Goal: Information Seeking & Learning: Learn about a topic

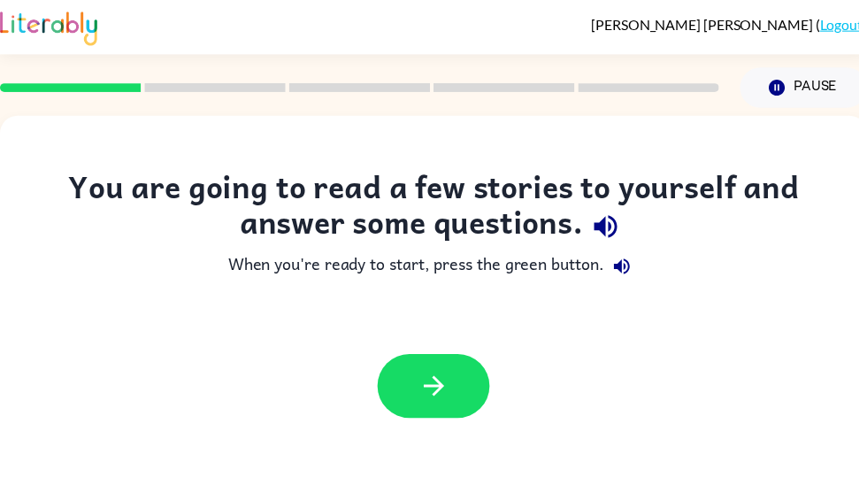
click at [422, 370] on button "button" at bounding box center [437, 389] width 113 height 65
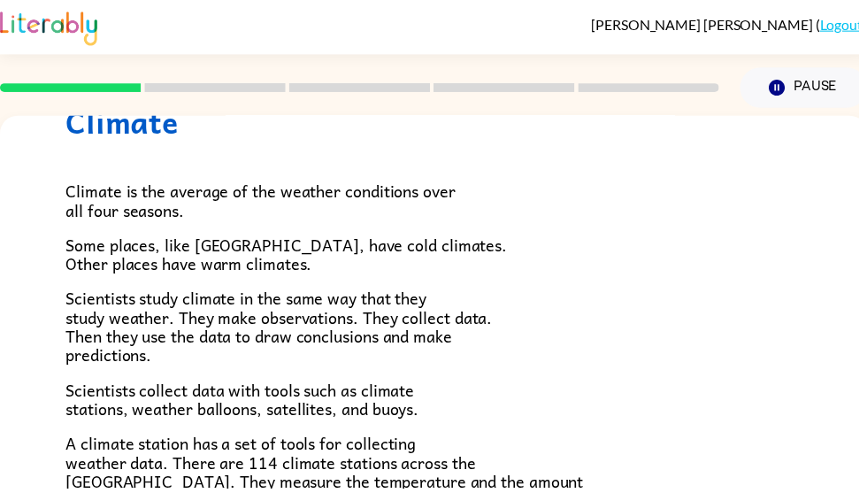
scroll to position [84, 0]
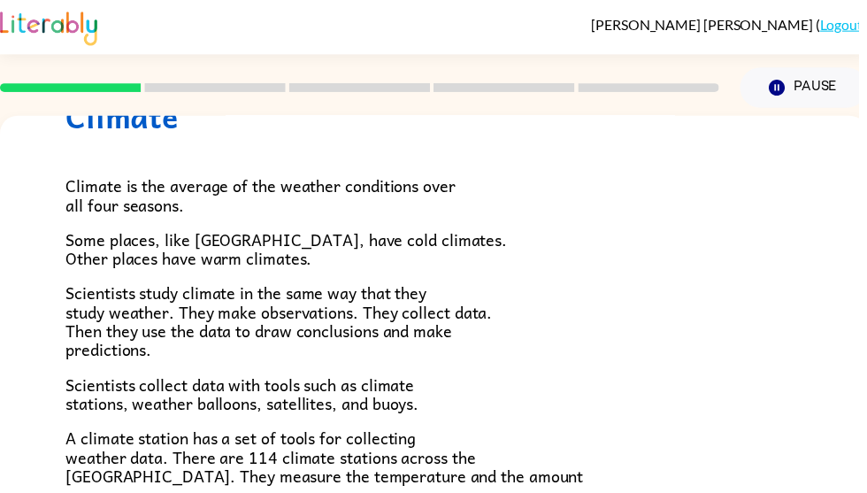
click at [795, 86] on icon "Pause" at bounding box center [784, 88] width 19 height 19
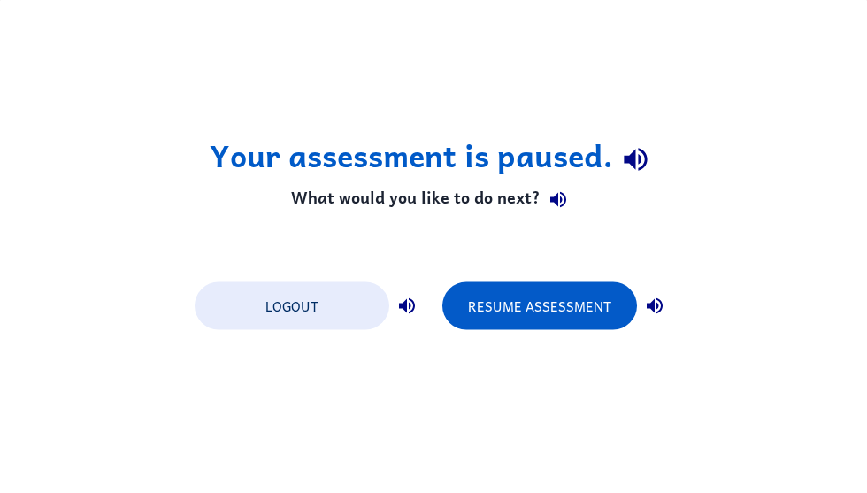
click at [553, 316] on button "Resume Assessment" at bounding box center [539, 305] width 195 height 48
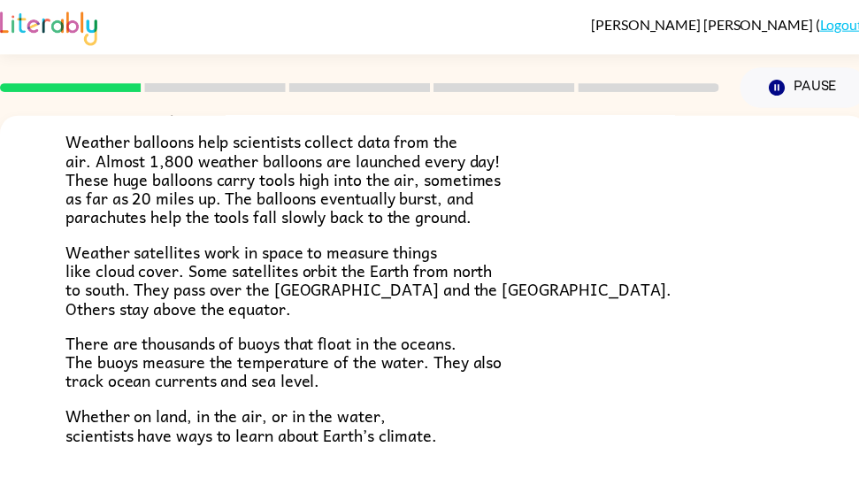
scroll to position [576, 0]
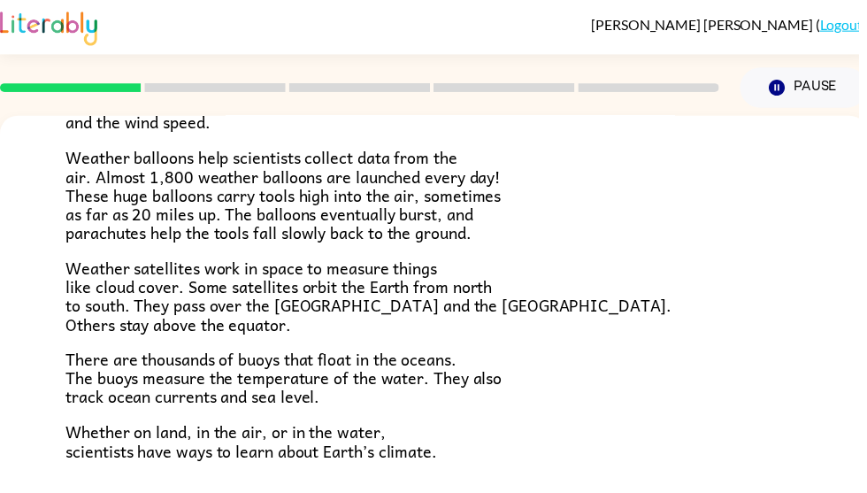
click at [437, 480] on div "Climate Climate is the average of the weather conditions over all four seasons.…" at bounding box center [438, 92] width 876 height 909
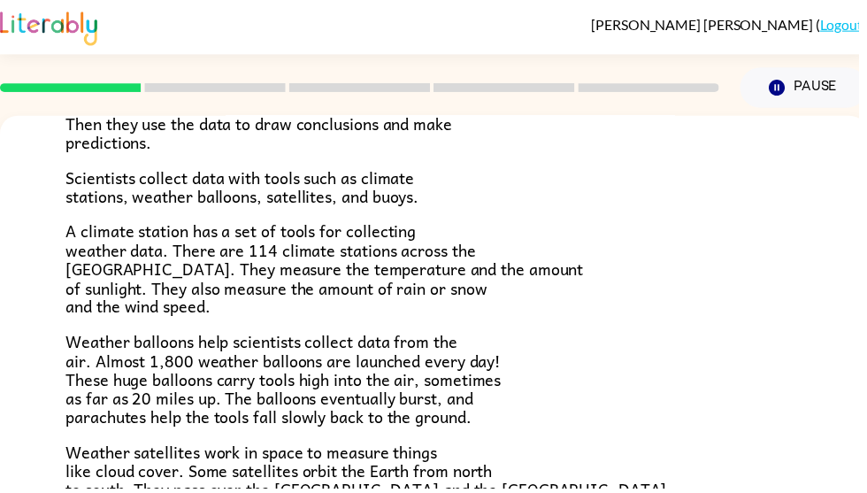
scroll to position [296, 0]
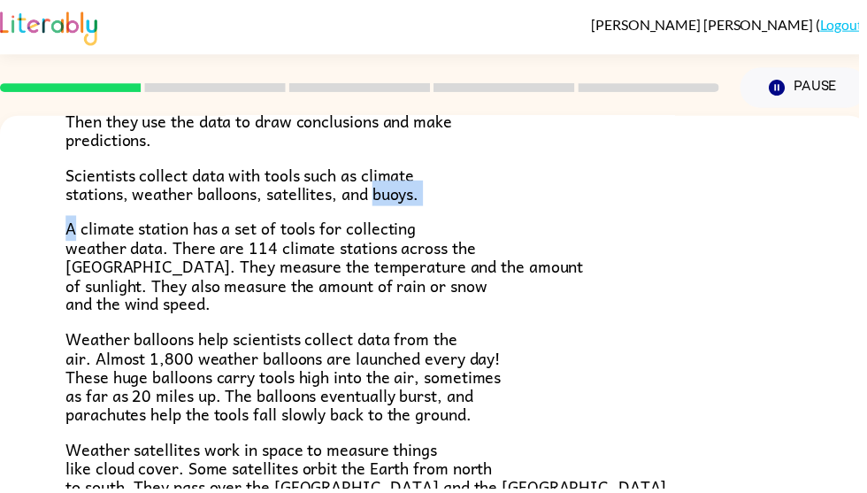
click at [440, 232] on span "A climate station has a set of tools for collecting weather data. There are 114…" at bounding box center [327, 269] width 523 height 102
click at [451, 331] on span "Weather balloons help scientists collect data from the air. Almost 1,800 weathe…" at bounding box center [286, 380] width 440 height 102
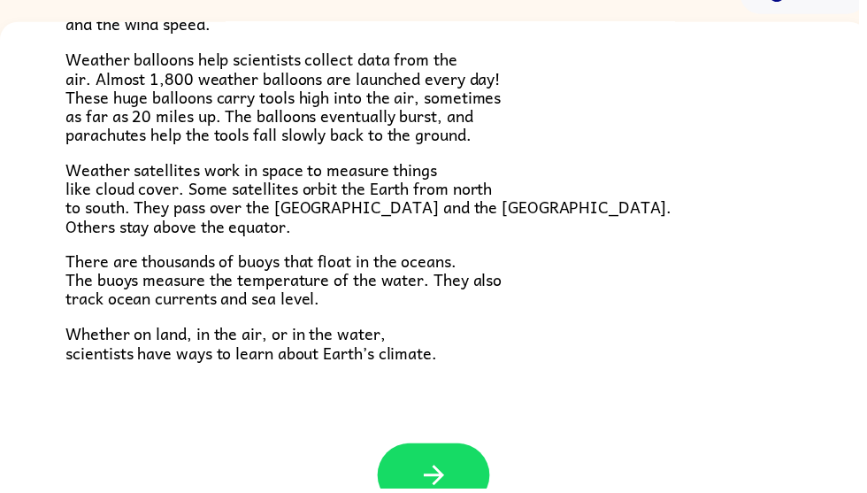
scroll to position [479, 0]
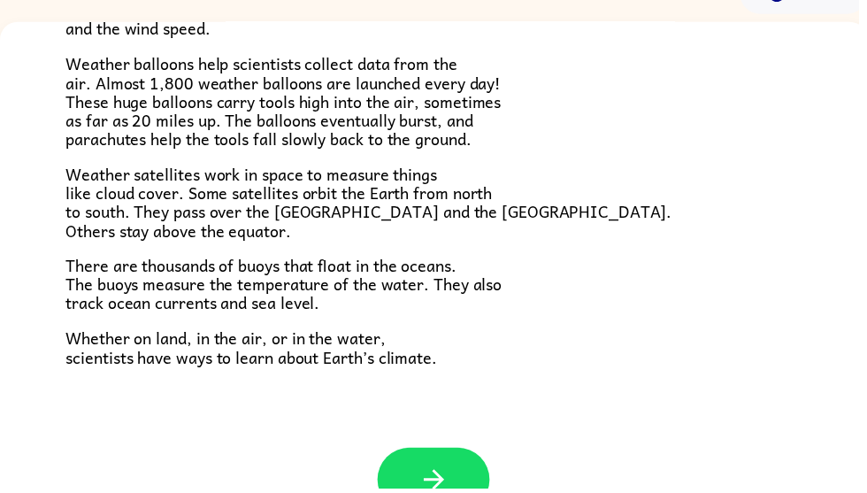
click at [417, 482] on button "button" at bounding box center [437, 484] width 113 height 65
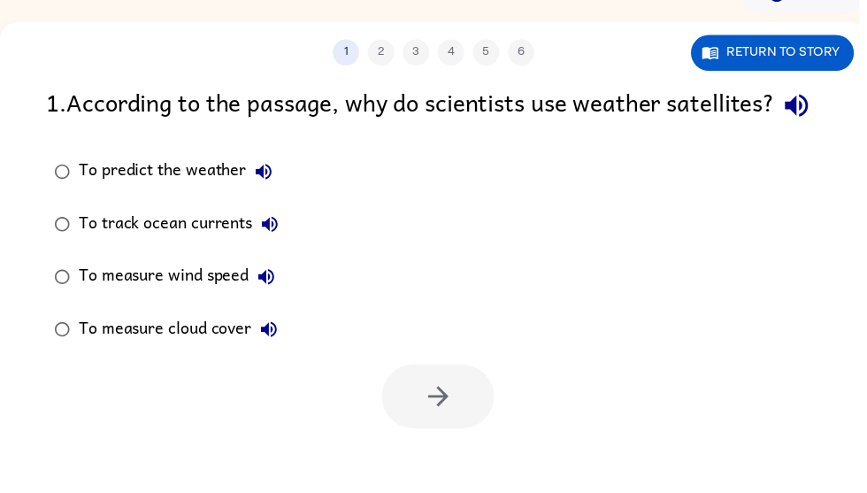
scroll to position [0, 0]
click at [826, 53] on button "Return to story" at bounding box center [780, 53] width 165 height 36
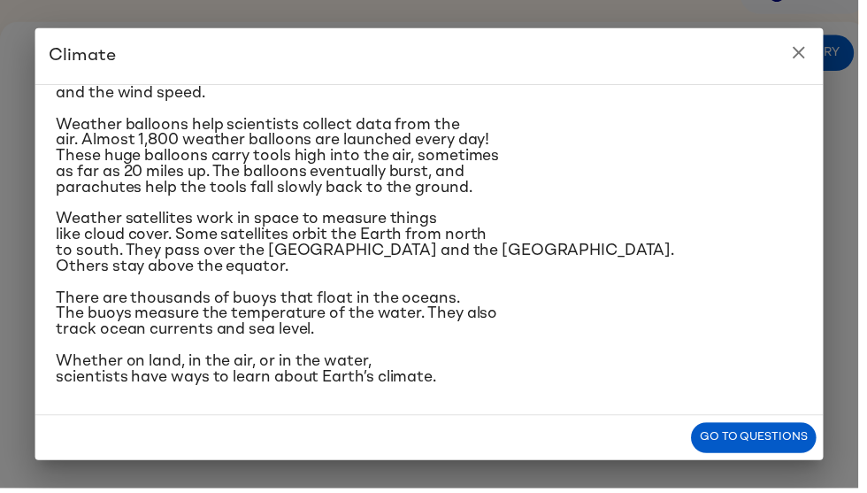
scroll to position [491, 0]
click at [719, 447] on button "Go to questions" at bounding box center [761, 441] width 127 height 31
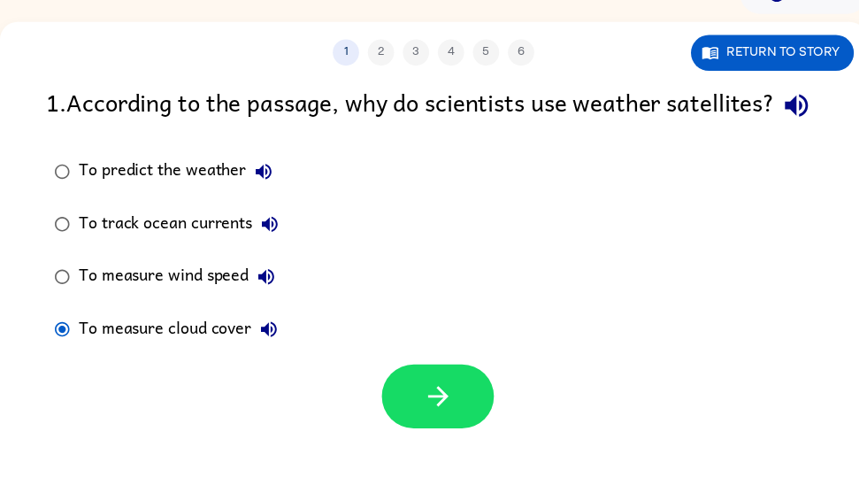
click at [815, 51] on button "Return to story" at bounding box center [780, 53] width 165 height 36
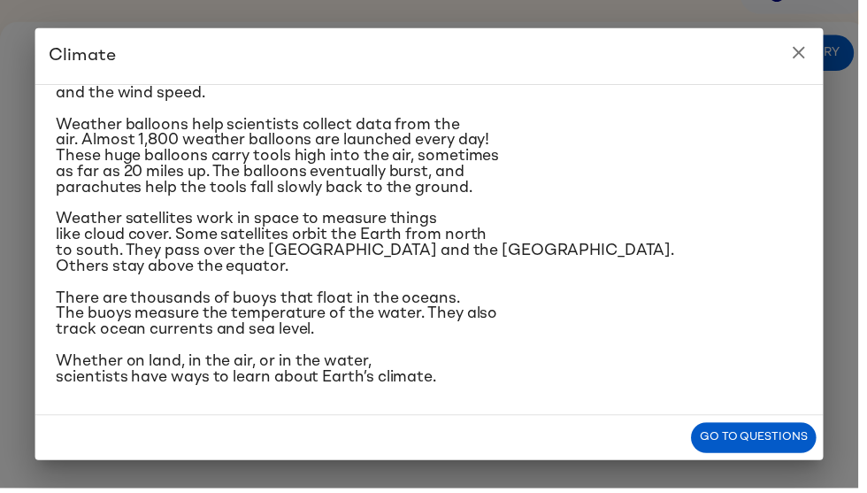
click at [808, 57] on icon "close" at bounding box center [807, 53] width 12 height 12
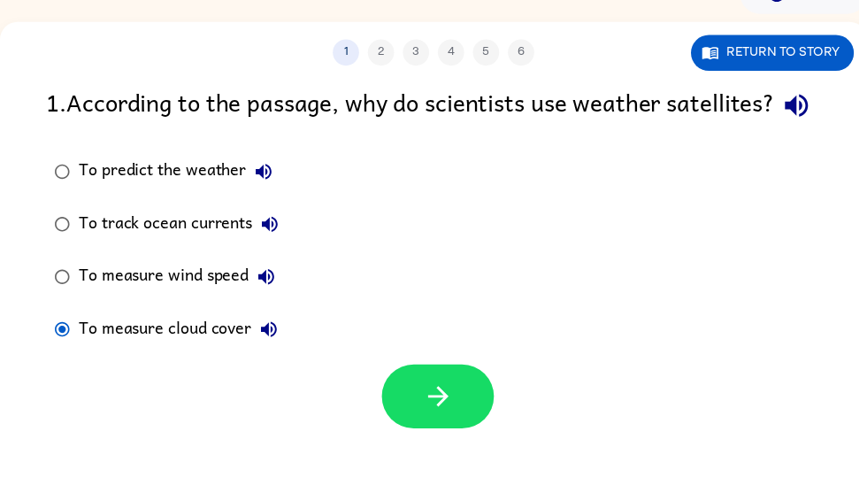
click at [407, 433] on button "button" at bounding box center [442, 400] width 113 height 65
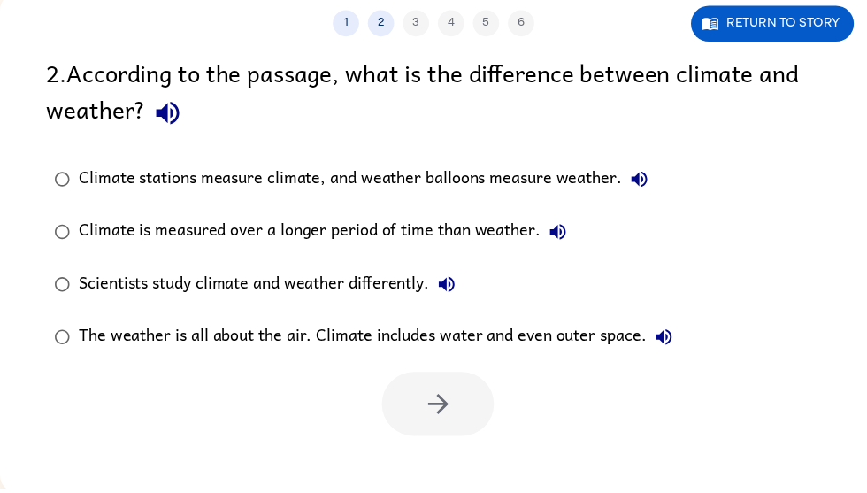
scroll to position [125, 0]
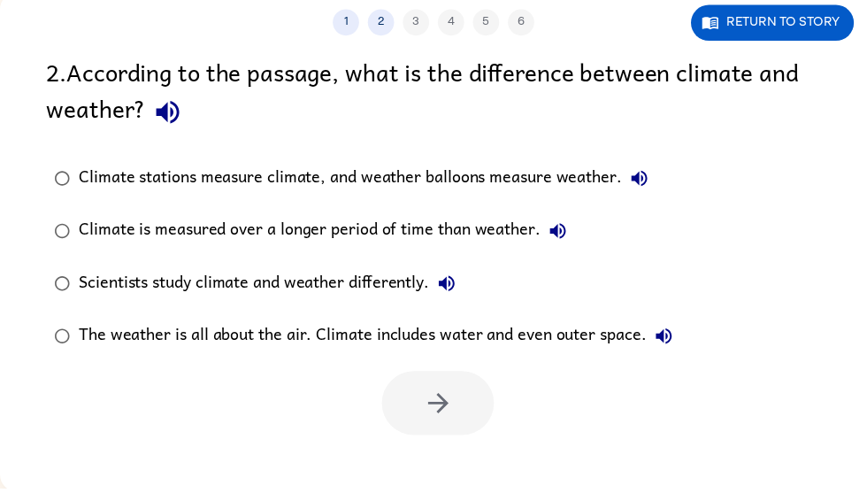
click at [160, 103] on icon "button" at bounding box center [169, 113] width 31 height 31
click at [649, 180] on icon "button" at bounding box center [645, 180] width 21 height 21
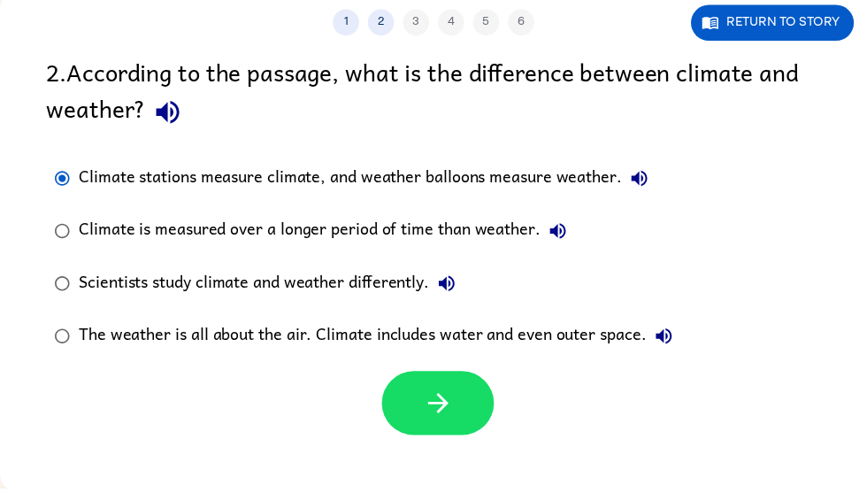
click at [812, 23] on button "Return to story" at bounding box center [780, 23] width 165 height 36
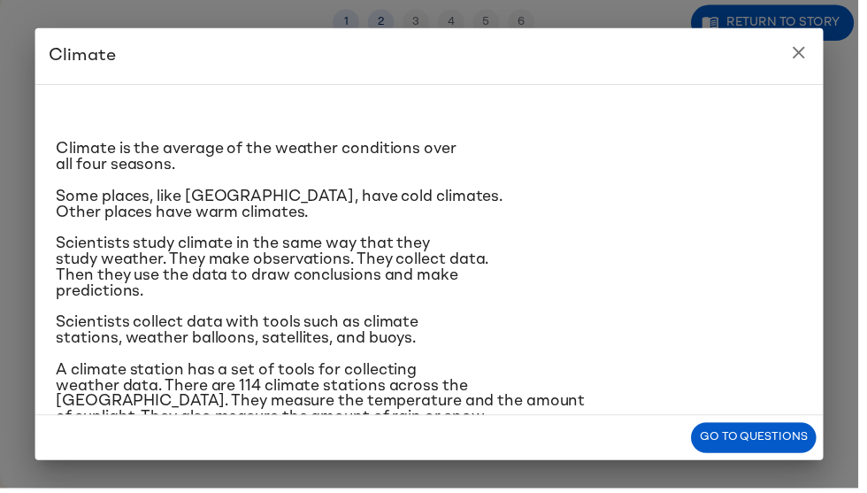
click at [814, 48] on icon "close" at bounding box center [806, 52] width 21 height 21
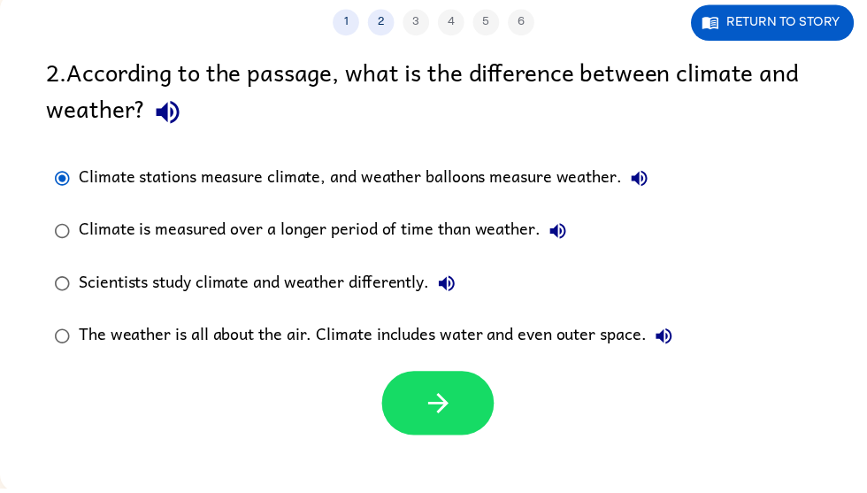
click at [804, 57] on div "2 . According to the passage, what is the difference between climate and weathe…" at bounding box center [438, 95] width 782 height 82
click at [797, 28] on button "Return to story" at bounding box center [780, 23] width 165 height 36
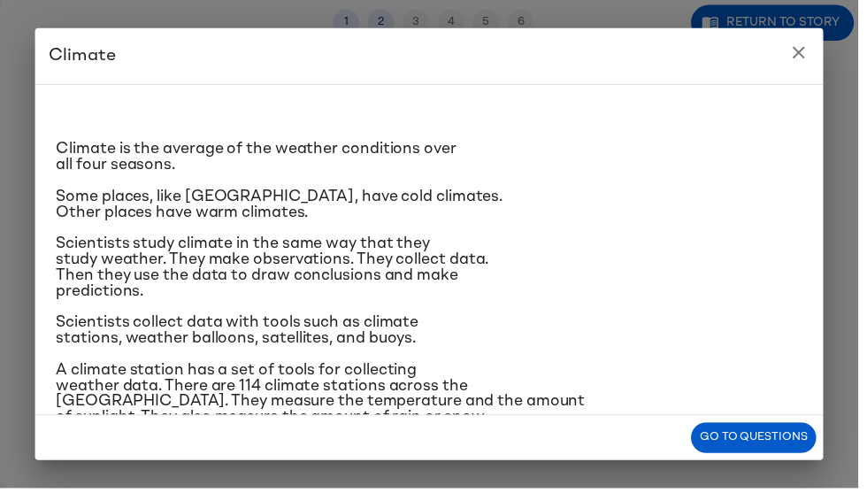
click at [808, 65] on button "close" at bounding box center [806, 52] width 35 height 35
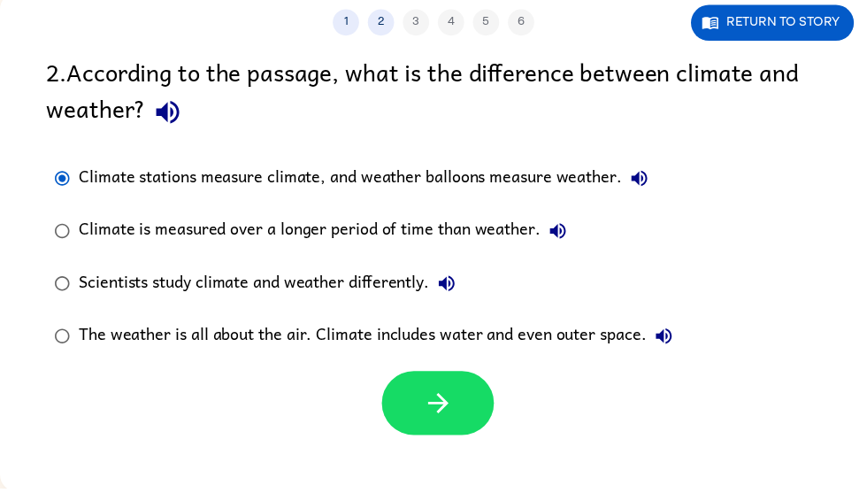
click at [792, 65] on div "2 . According to the passage, what is the difference between climate and weathe…" at bounding box center [438, 95] width 782 height 82
click at [450, 431] on button "button" at bounding box center [442, 407] width 113 height 65
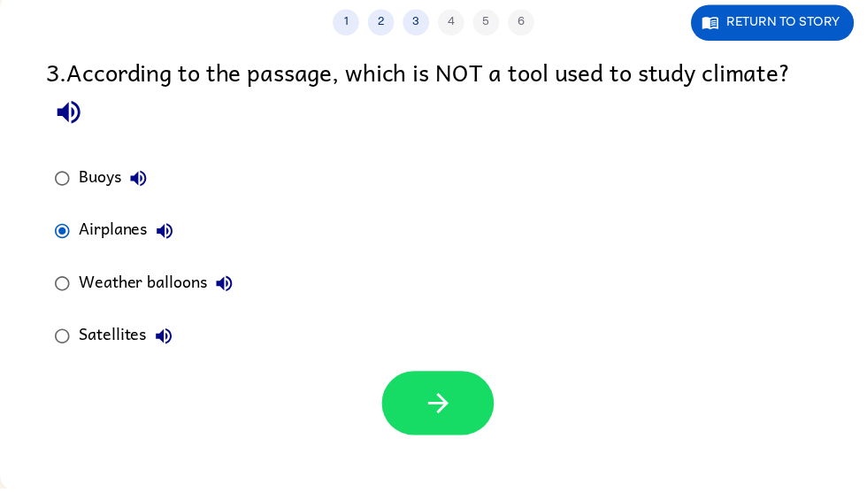
click at [438, 423] on icon "button" at bounding box center [442, 407] width 31 height 31
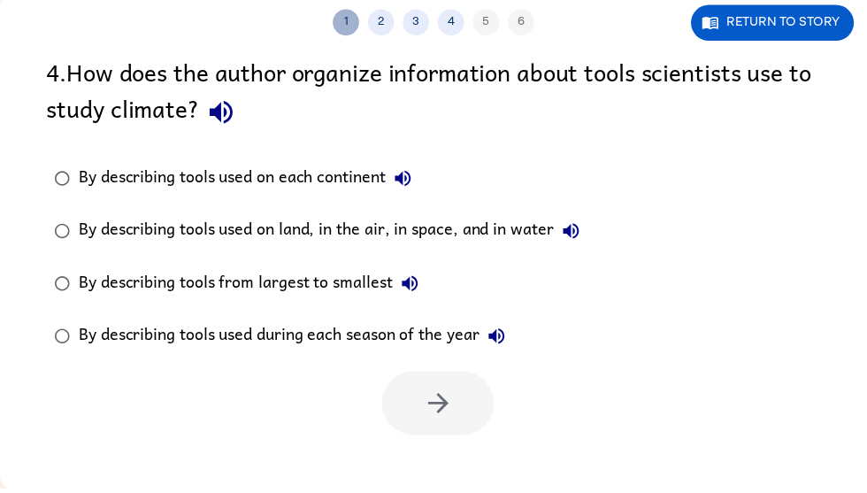
click at [349, 24] on button "1" at bounding box center [349, 23] width 27 height 27
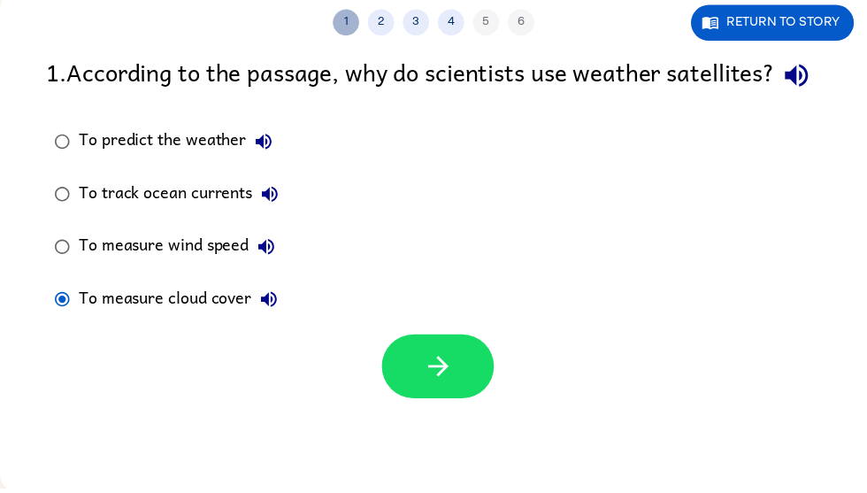
scroll to position [0, 11]
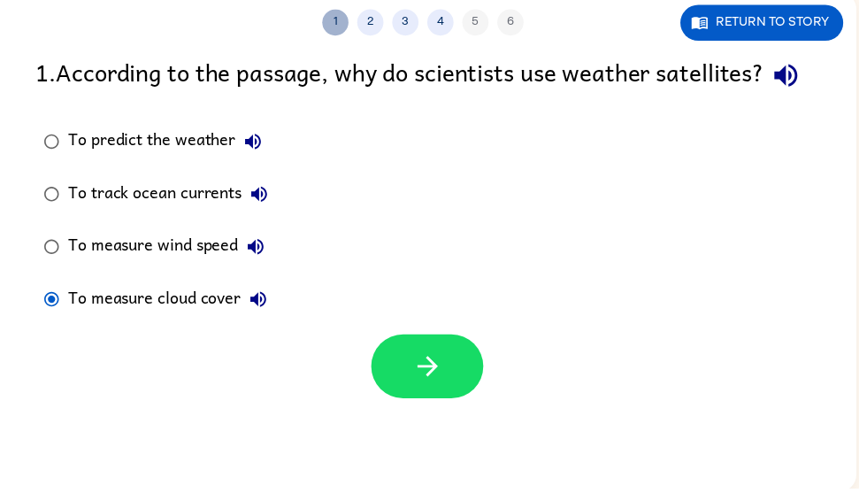
click at [443, 31] on button "4" at bounding box center [445, 23] width 27 height 27
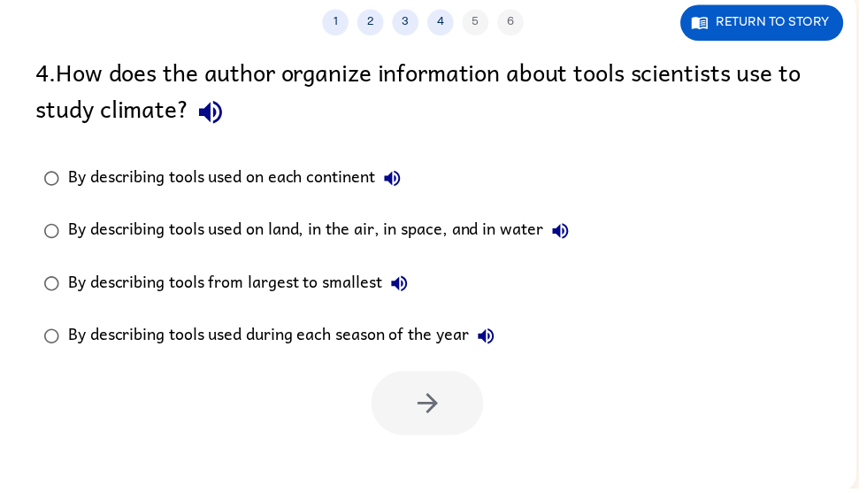
click at [445, 24] on button "4" at bounding box center [445, 23] width 27 height 27
click at [769, 24] on button "Return to story" at bounding box center [769, 23] width 165 height 36
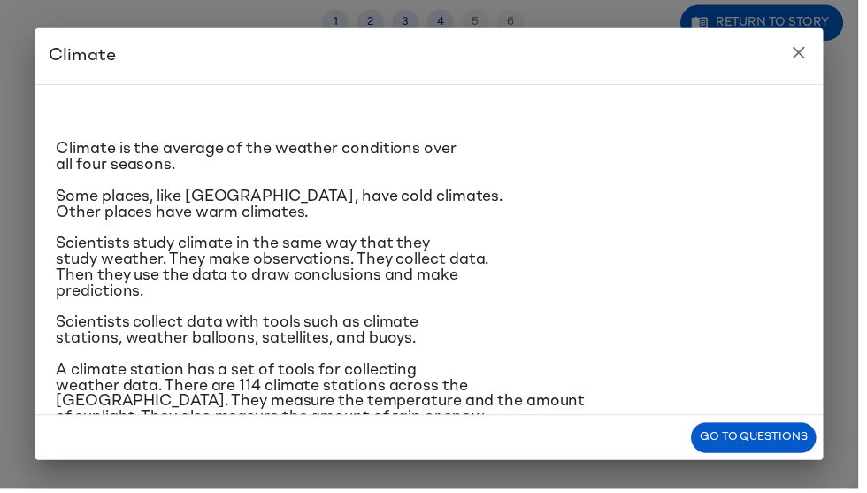
click at [825, 47] on button "close" at bounding box center [806, 52] width 35 height 35
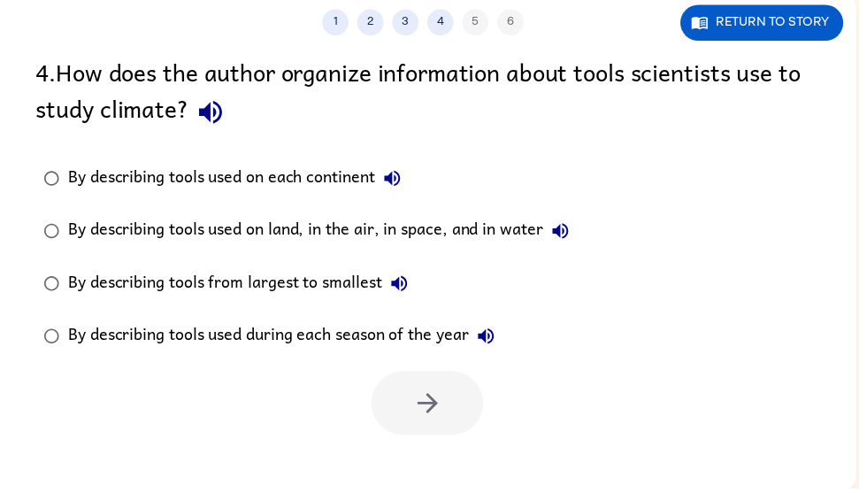
click at [769, 24] on button "Return to story" at bounding box center [769, 23] width 165 height 36
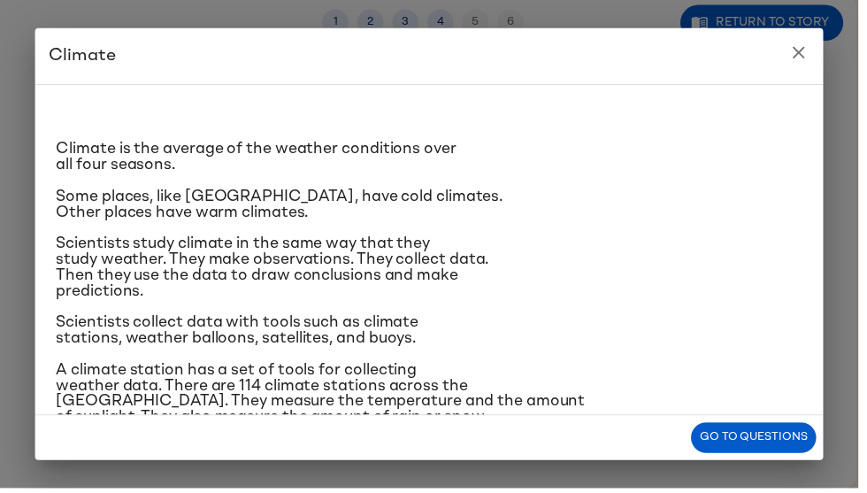
click at [808, 59] on icon "close" at bounding box center [806, 52] width 21 height 21
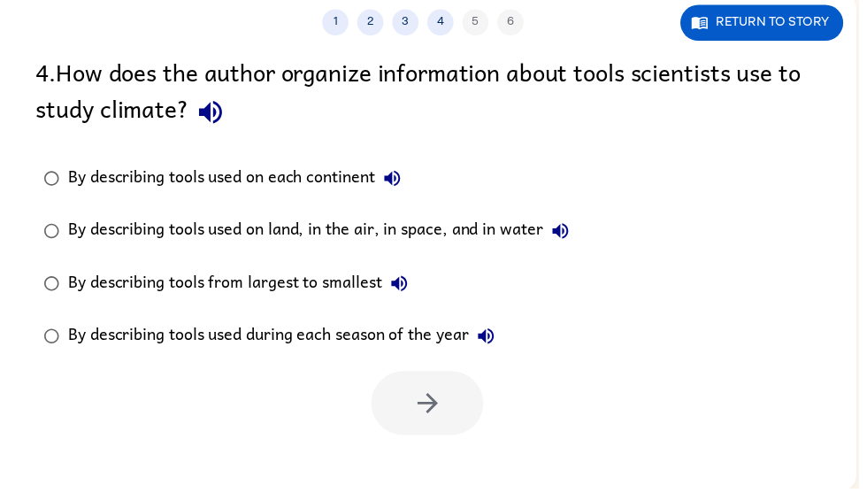
click at [222, 117] on icon "button" at bounding box center [212, 113] width 31 height 31
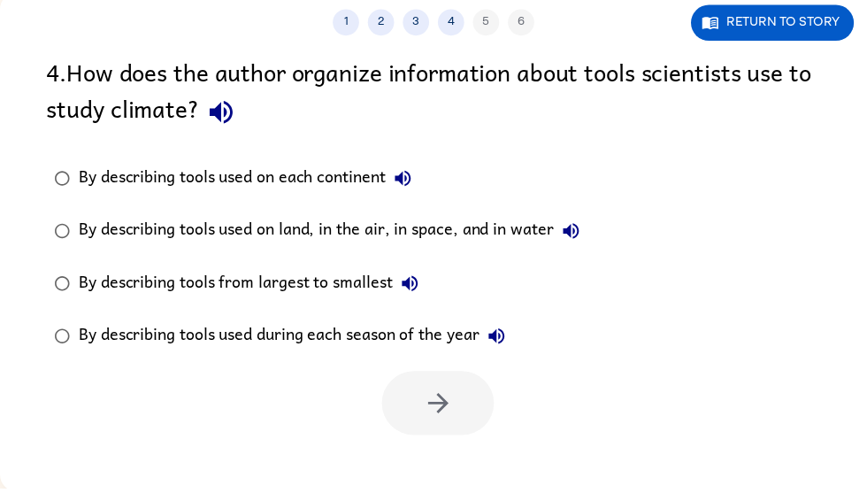
click at [574, 238] on icon "button" at bounding box center [577, 234] width 16 height 16
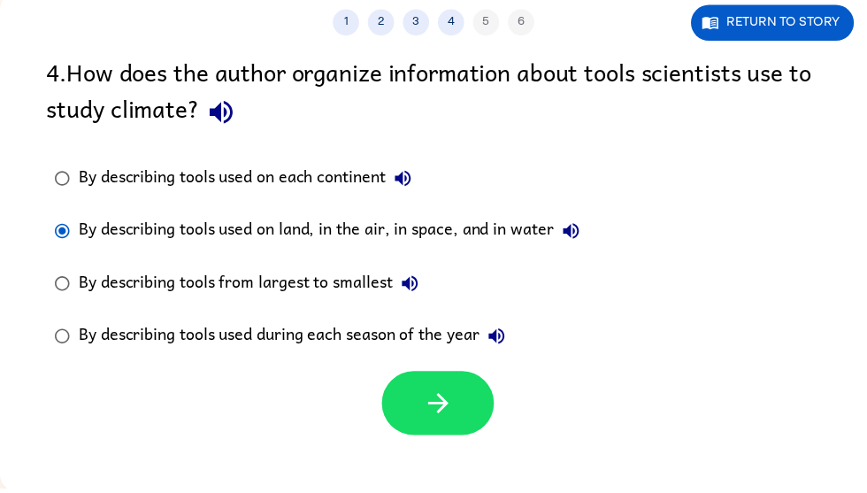
click at [405, 297] on icon "button" at bounding box center [413, 286] width 21 height 21
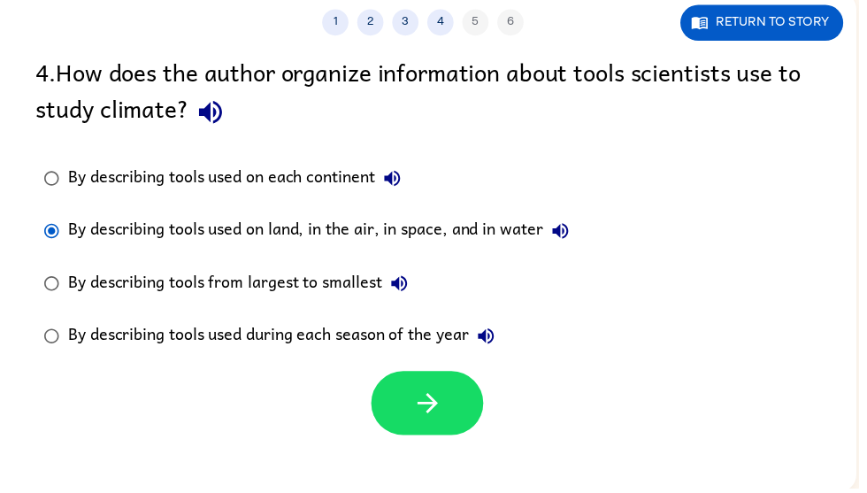
click at [485, 331] on icon "button" at bounding box center [490, 339] width 21 height 21
click at [401, 440] on button "button" at bounding box center [431, 407] width 113 height 65
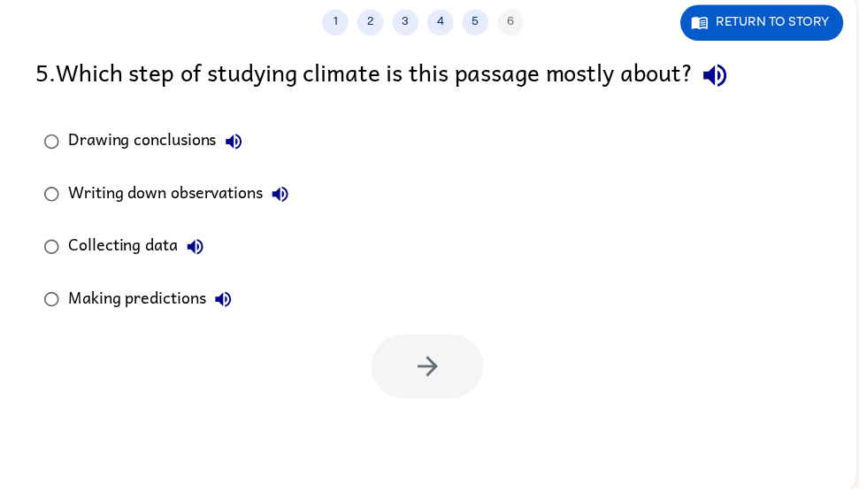
click at [405, 439] on div "1 2 3 4 5 6 Return to story 5 . Which step of studying climate is this passage …" at bounding box center [427, 244] width 876 height 505
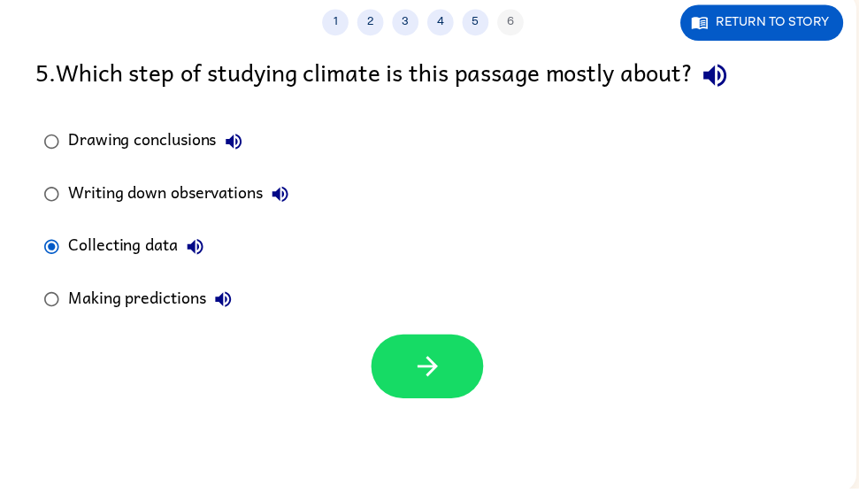
click at [795, 24] on button "Return to story" at bounding box center [769, 23] width 165 height 36
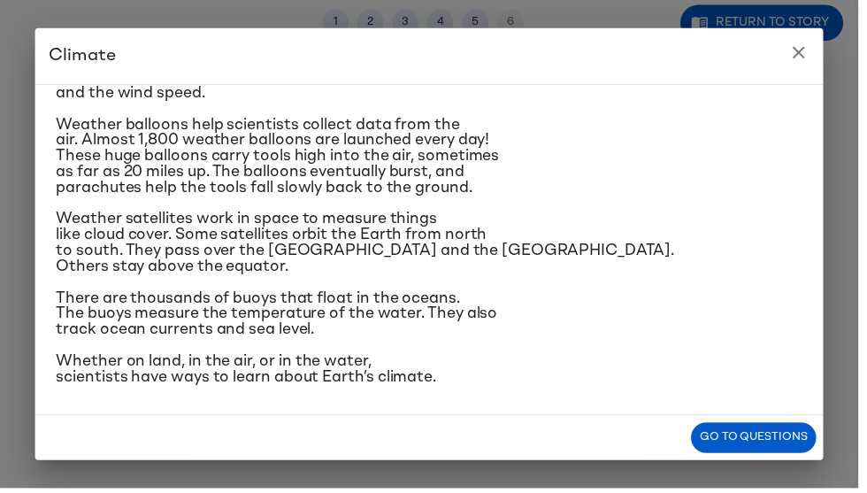
click at [804, 45] on icon "close" at bounding box center [806, 52] width 21 height 21
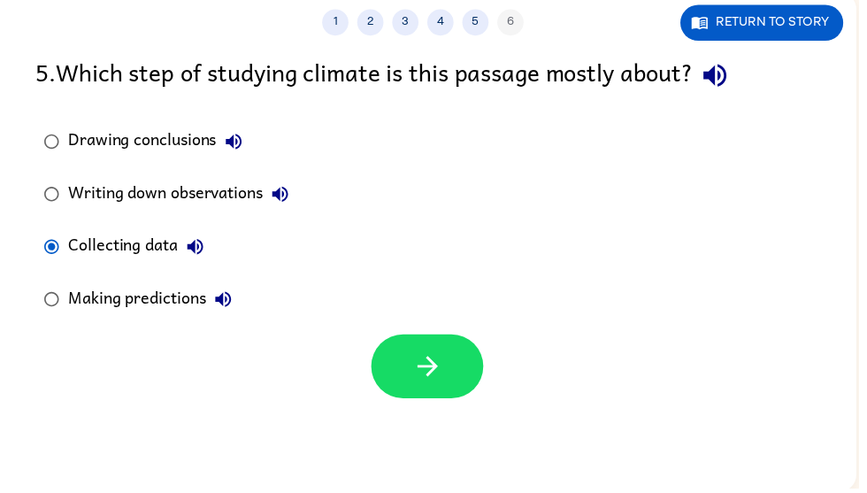
click at [836, 35] on button "Return to story" at bounding box center [769, 23] width 165 height 36
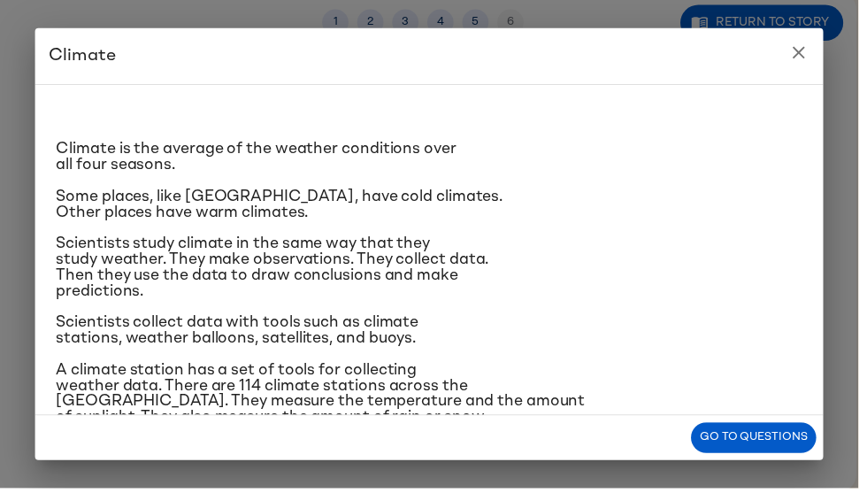
click at [809, 53] on icon "close" at bounding box center [806, 52] width 21 height 21
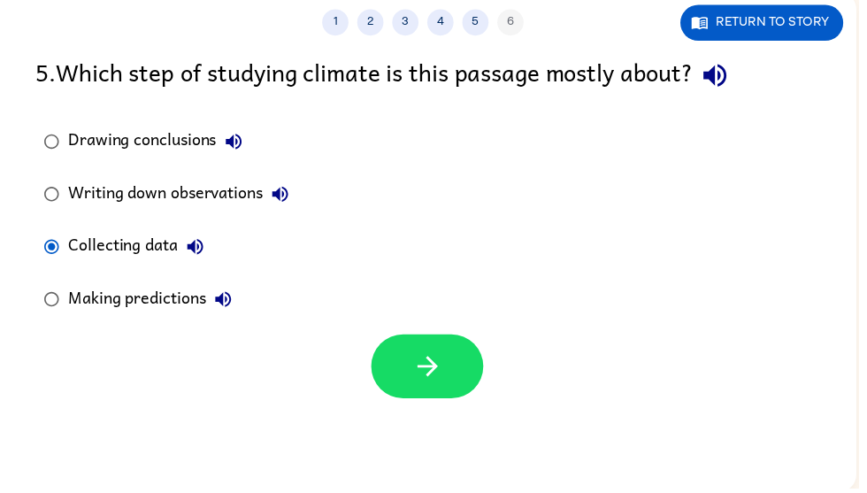
click at [830, 58] on div "5 . Which step of studying climate is this passage mostly about? Drawing conclu…" at bounding box center [427, 228] width 876 height 349
click at [804, 36] on button "Return to story" at bounding box center [769, 23] width 165 height 36
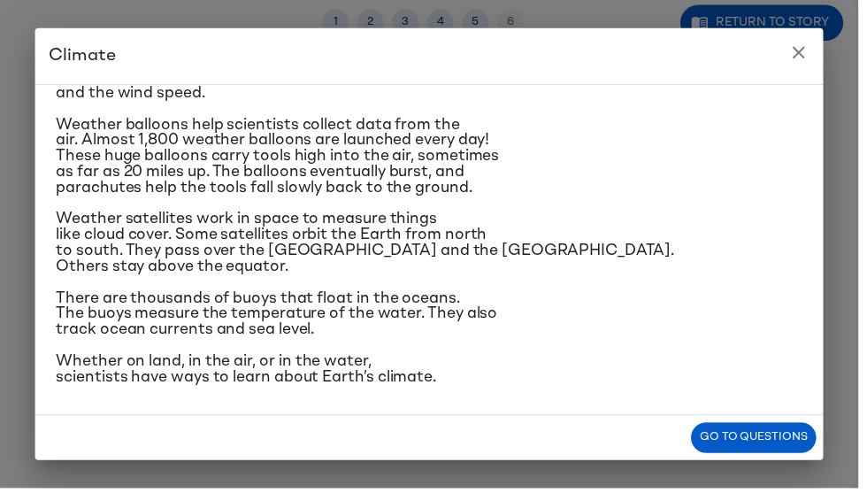
click at [808, 59] on icon "close" at bounding box center [806, 52] width 21 height 21
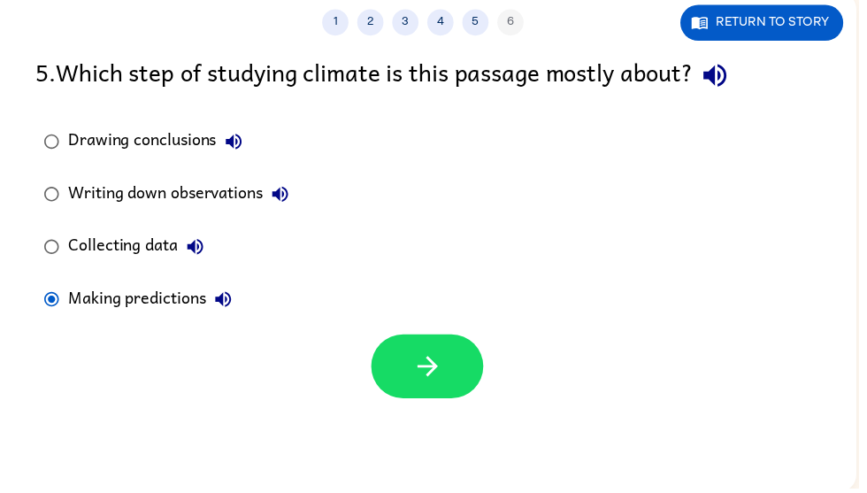
click at [397, 386] on button "button" at bounding box center [431, 370] width 113 height 65
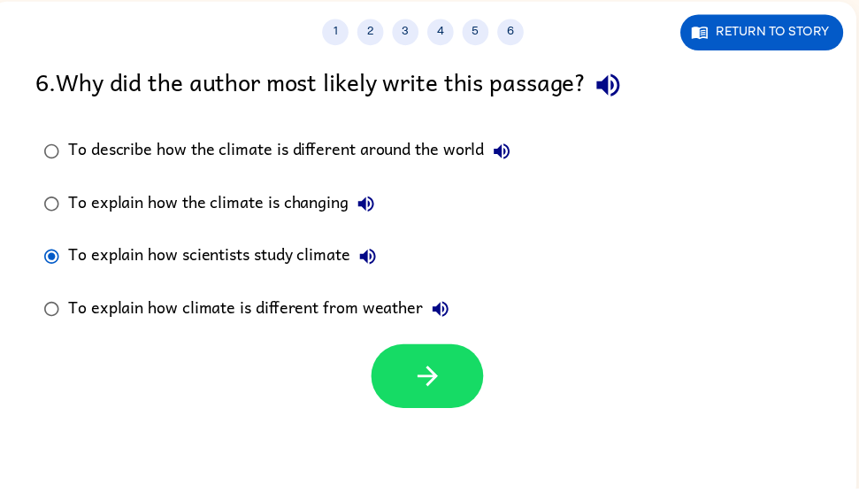
scroll to position [116, 0]
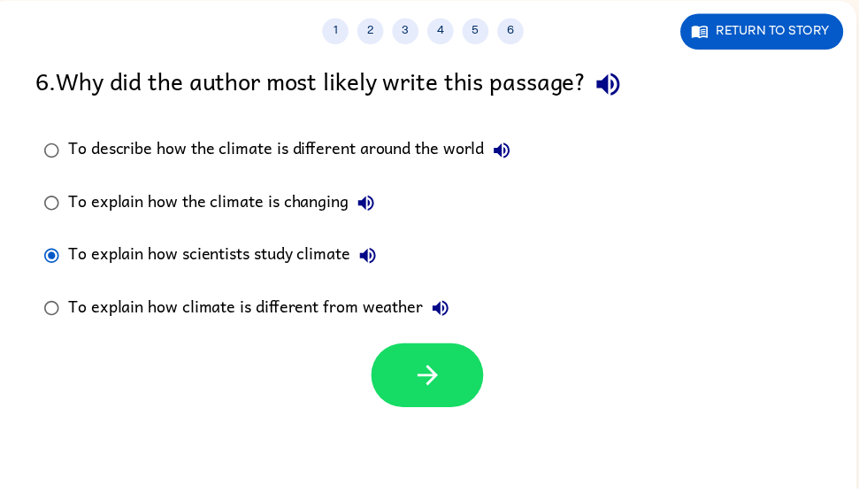
click at [411, 368] on button "button" at bounding box center [431, 379] width 113 height 65
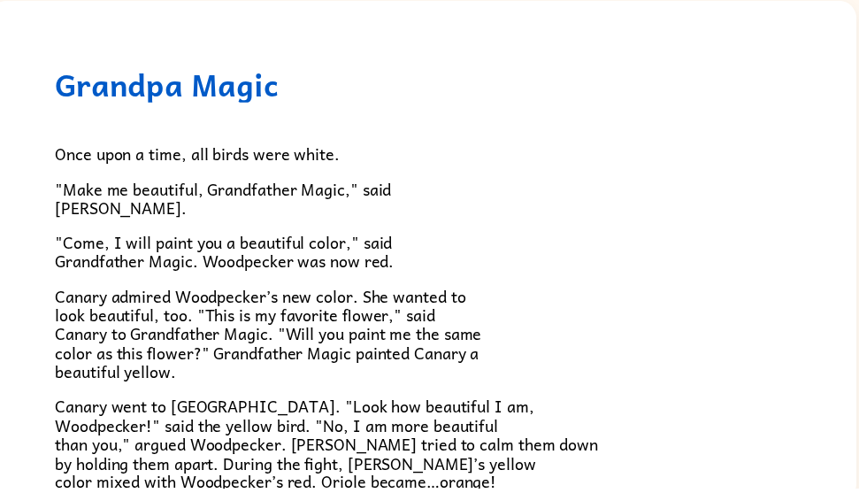
scroll to position [0, 0]
